Goal: Task Accomplishment & Management: Manage account settings

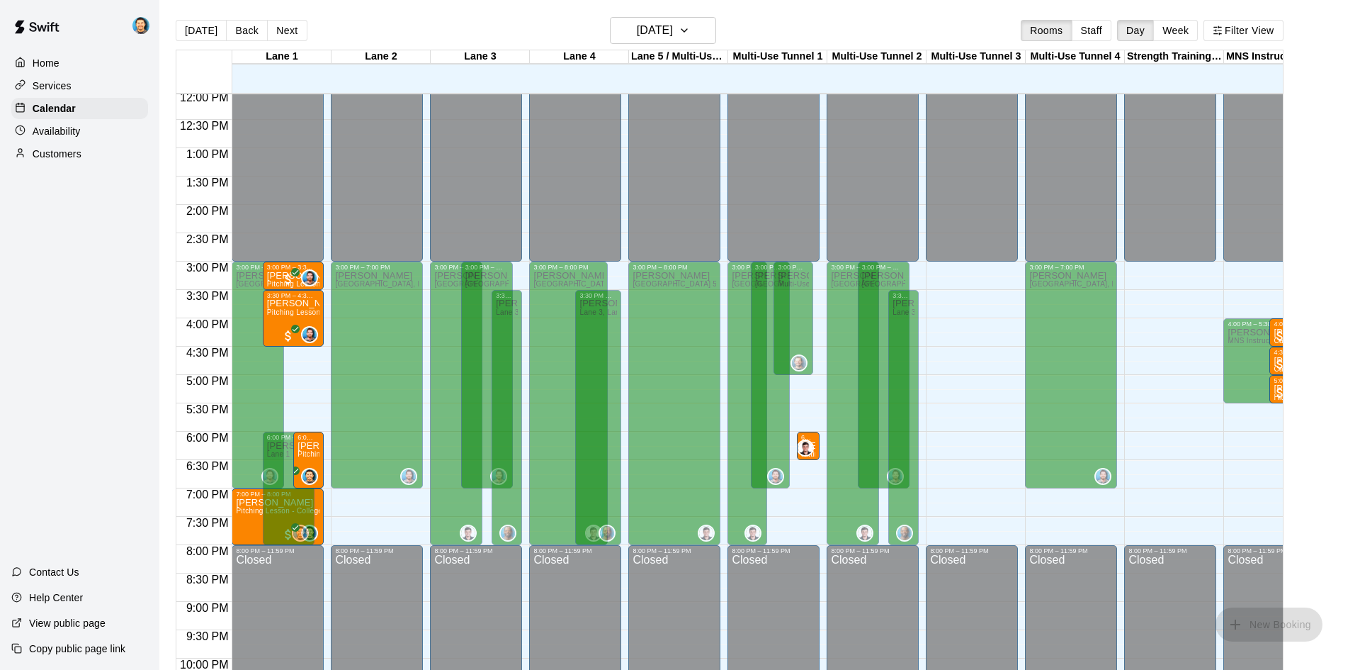
scroll to position [769, 0]
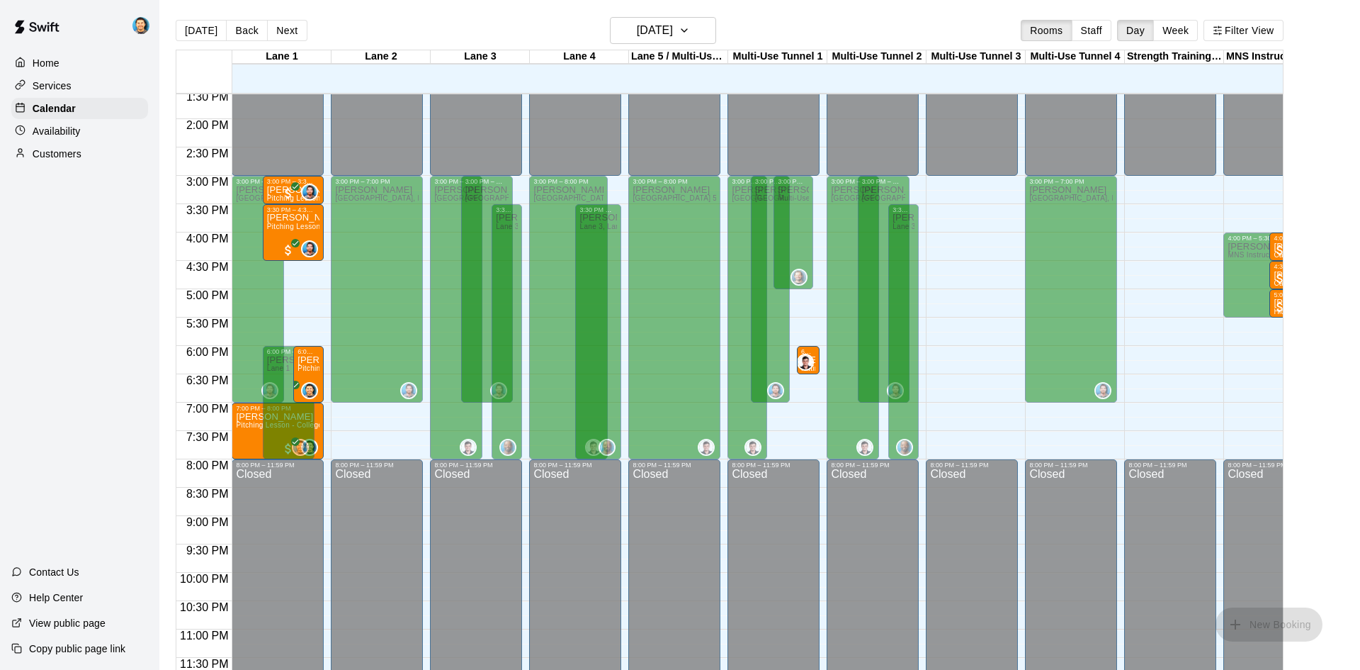
click at [72, 424] on div "Home Services Calendar Availability Customers Contact Us Help Center View publi…" at bounding box center [79, 335] width 159 height 670
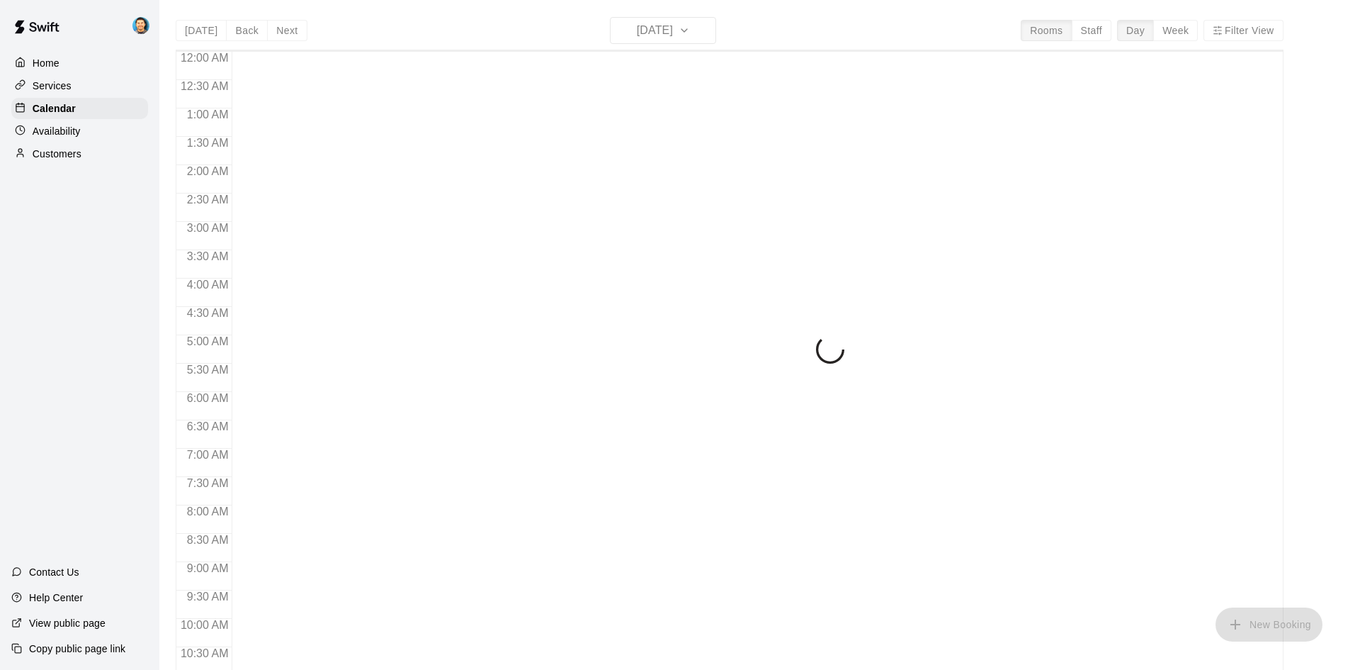
scroll to position [524, 0]
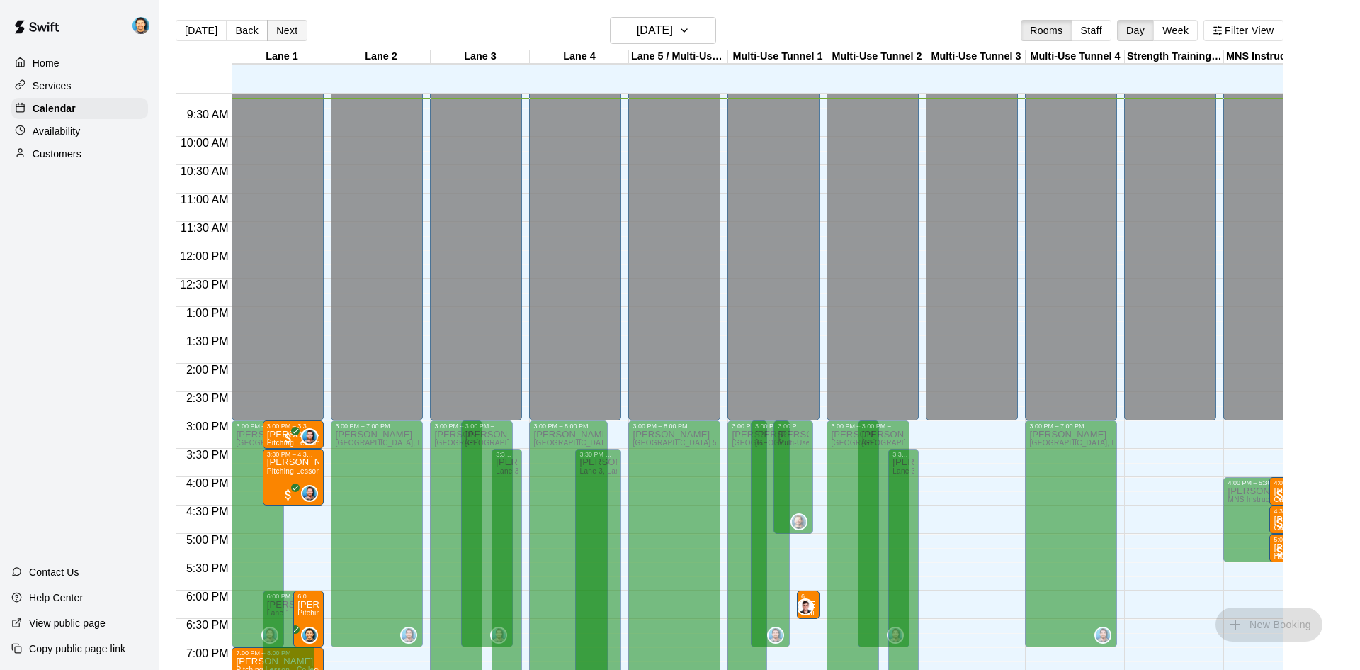
click at [281, 23] on button "Next" at bounding box center [287, 30] width 40 height 21
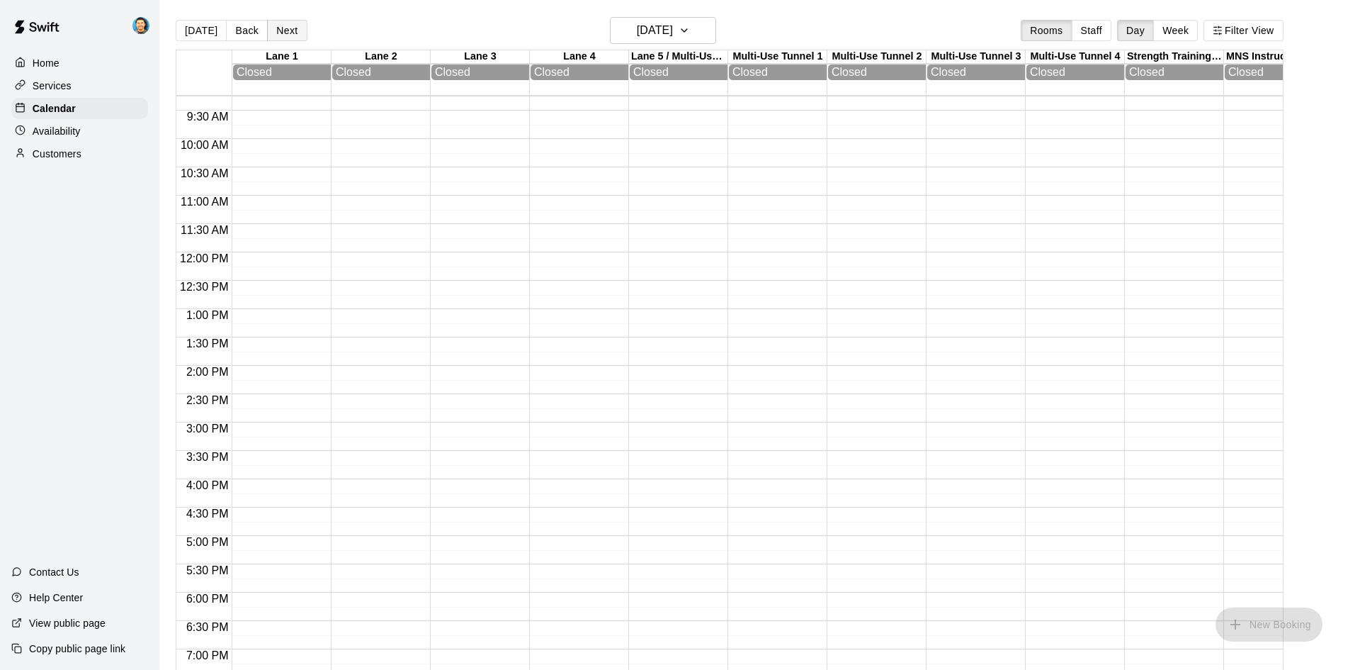
click at [286, 27] on button "Next" at bounding box center [287, 30] width 40 height 21
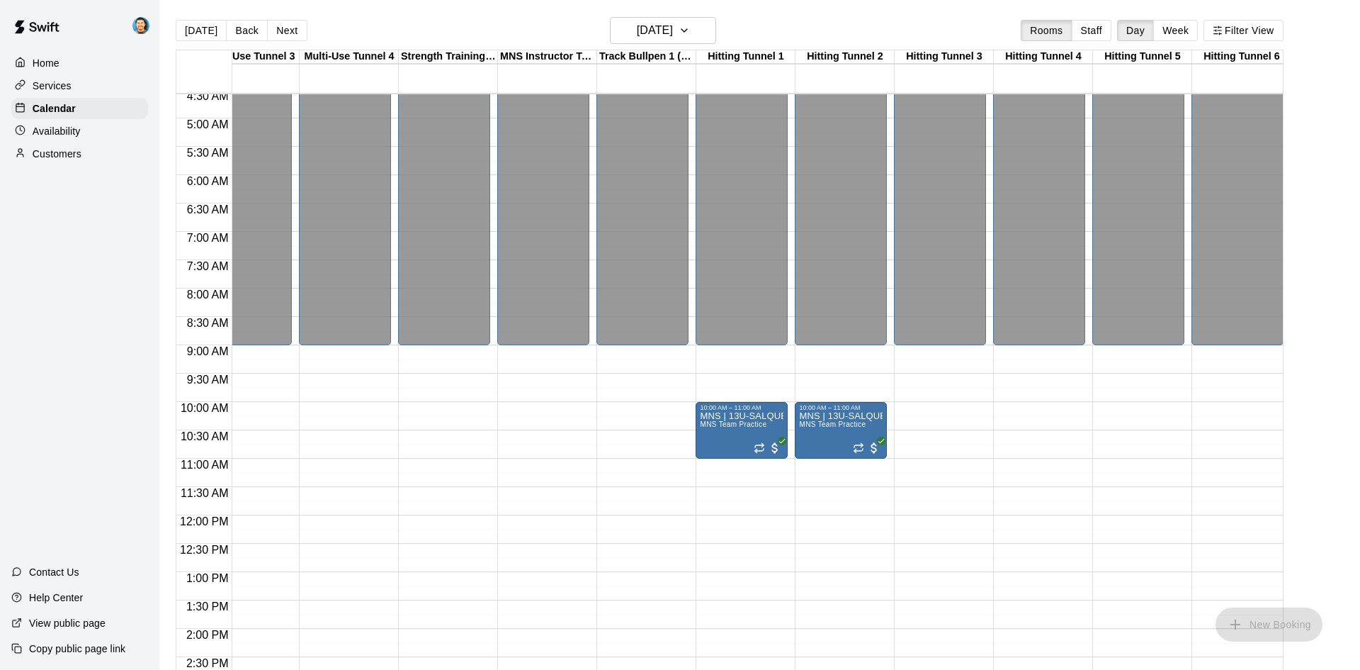
scroll to position [259, 727]
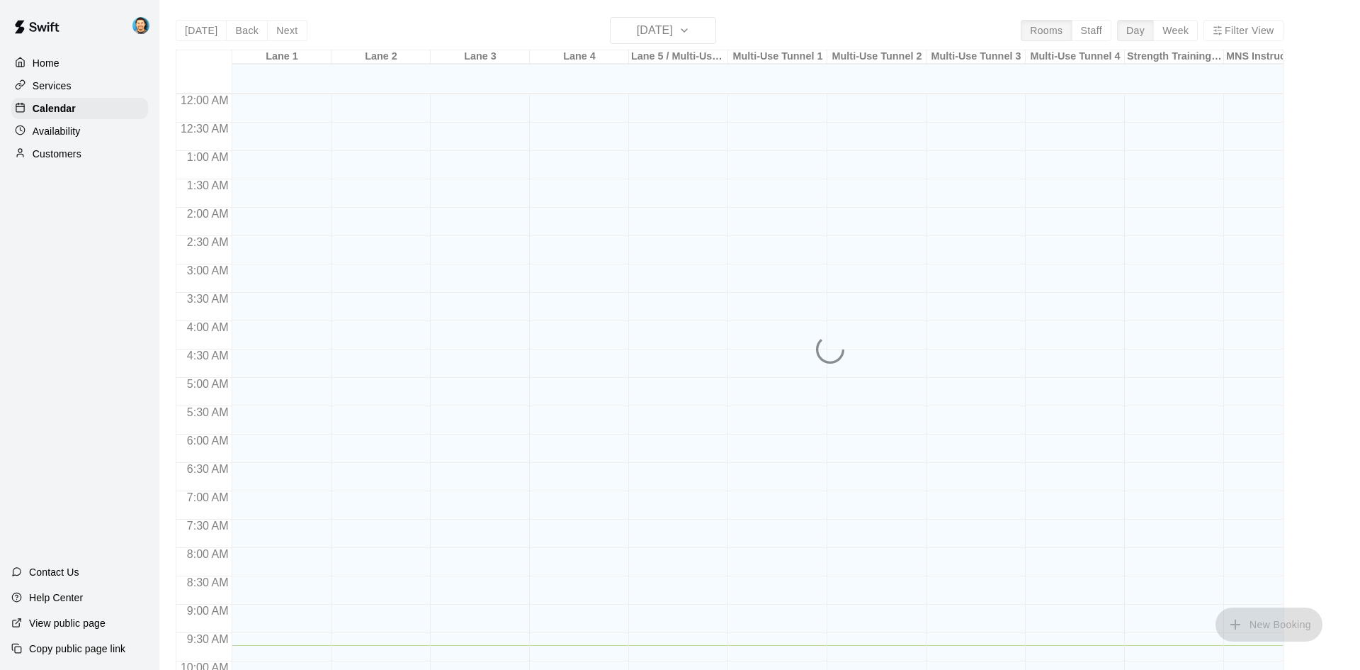
scroll to position [551, 0]
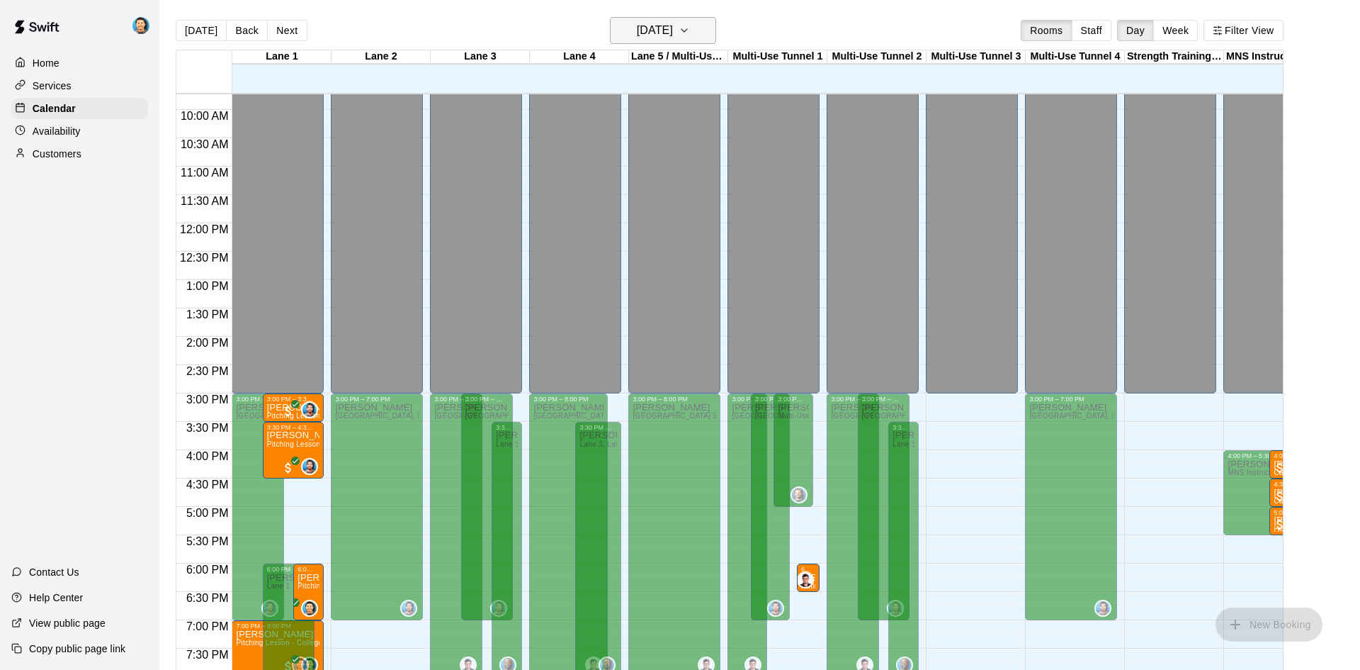
click at [690, 28] on icon "button" at bounding box center [684, 30] width 11 height 17
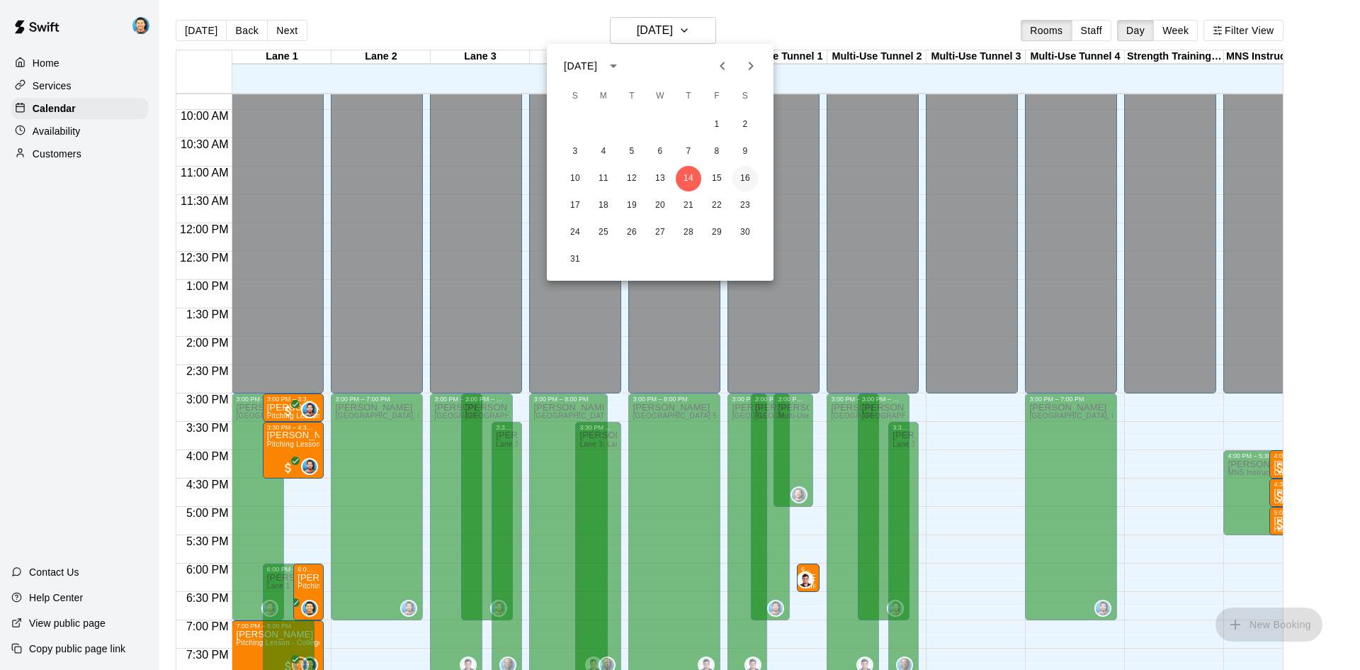
click at [737, 176] on button "16" at bounding box center [746, 179] width 26 height 26
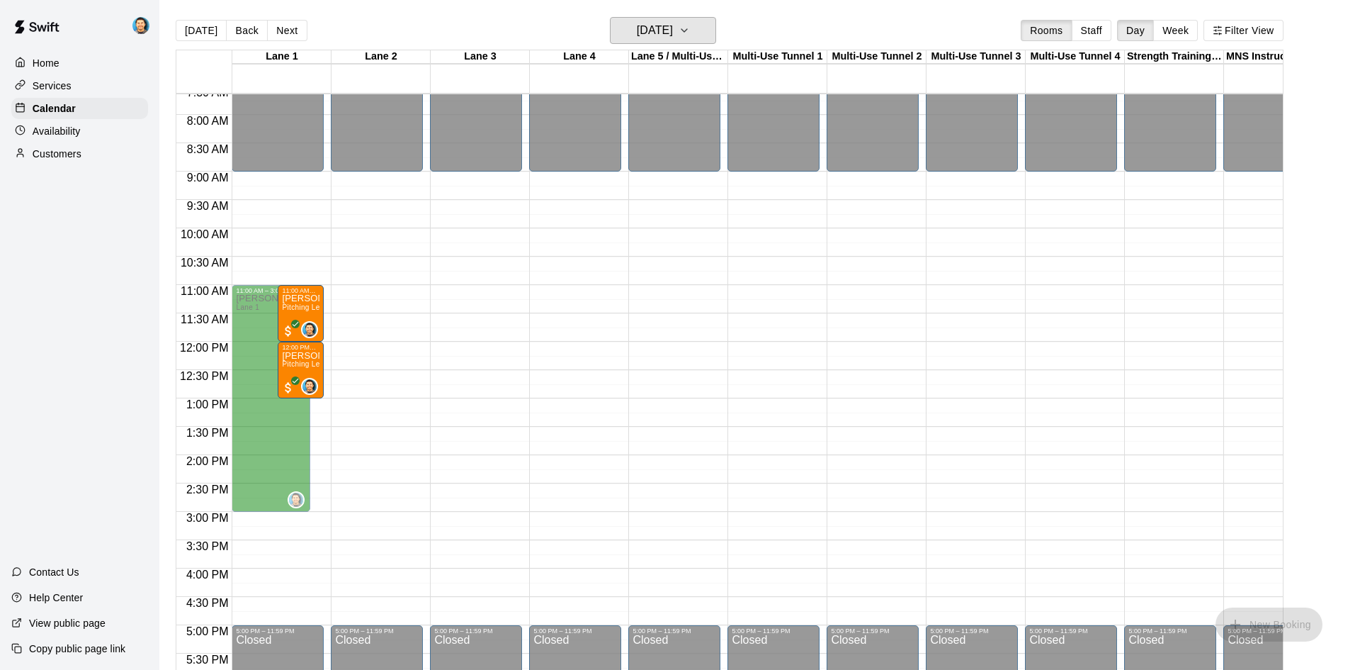
scroll to position [426, 0]
